Goal: Task Accomplishment & Management: Manage account settings

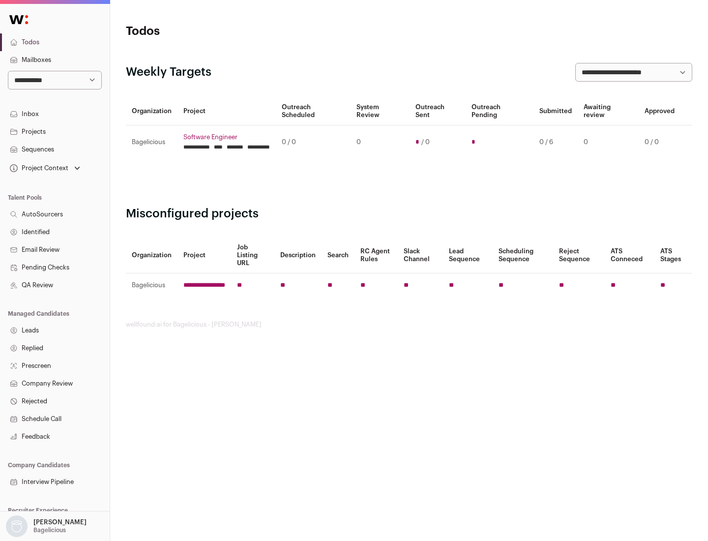
click at [55, 131] on link "Projects" at bounding box center [55, 132] width 110 height 18
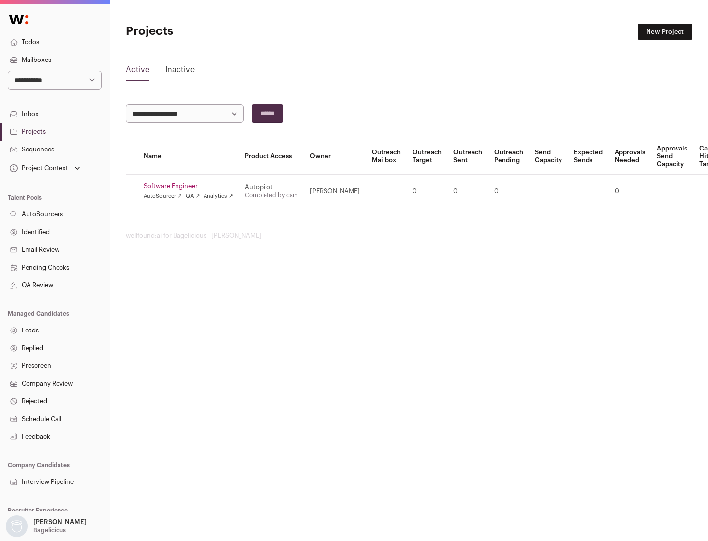
click at [191, 186] on link "Software Engineer" at bounding box center [188, 186] width 89 height 8
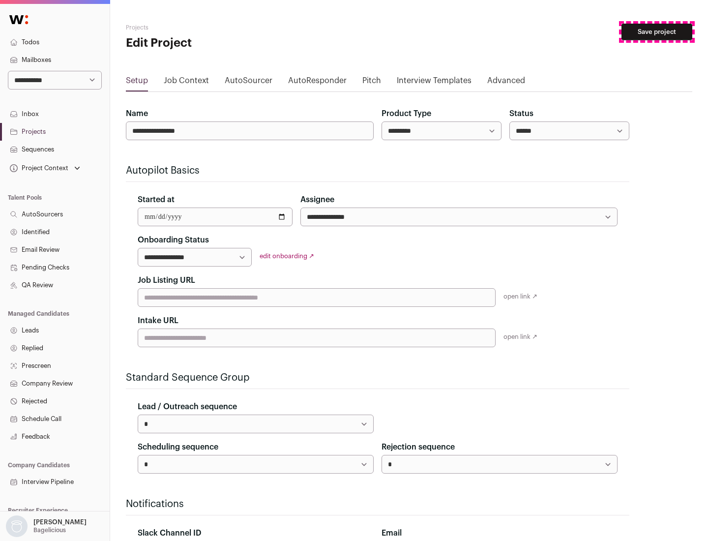
click at [657, 32] on button "Save project" at bounding box center [656, 32] width 71 height 17
